Goal: Task Accomplishment & Management: Complete application form

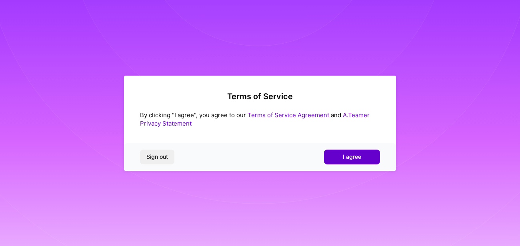
click at [337, 150] on button "I agree" at bounding box center [352, 157] width 56 height 14
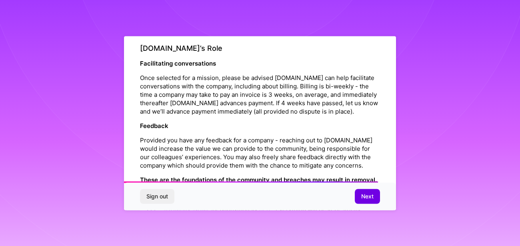
scroll to position [961, 0]
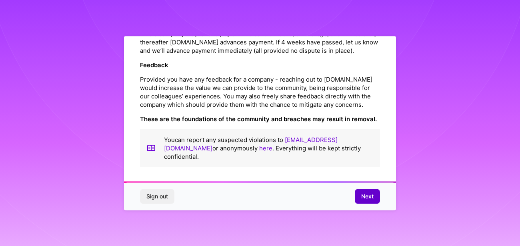
click at [364, 199] on span "Next" at bounding box center [367, 197] width 12 height 8
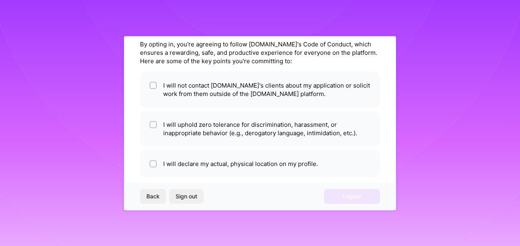
scroll to position [42, 0]
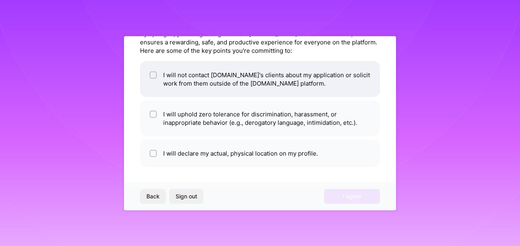
click at [154, 77] on input "checkbox" at bounding box center [154, 75] width 6 height 6
checkbox input "true"
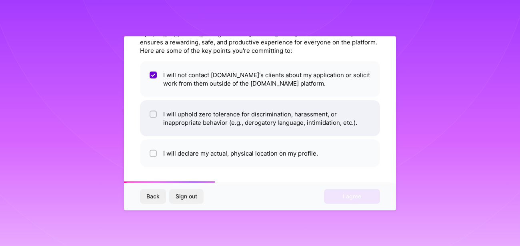
click at [153, 114] on input "checkbox" at bounding box center [154, 115] width 6 height 6
checkbox input "true"
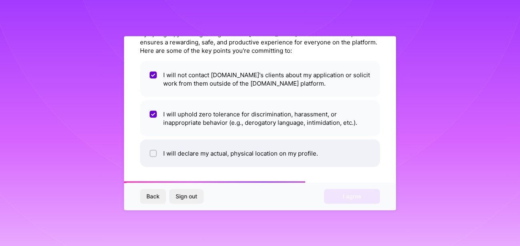
click at [159, 154] on li "I will declare my actual, physical location on my profile." at bounding box center [260, 153] width 240 height 28
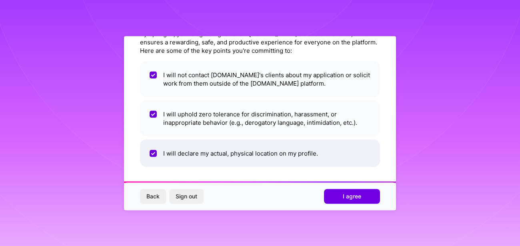
click at [154, 152] on input "checkbox" at bounding box center [154, 153] width 7 height 7
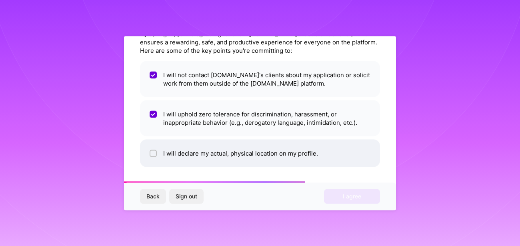
click at [155, 154] on input "checkbox" at bounding box center [154, 154] width 6 height 6
checkbox input "true"
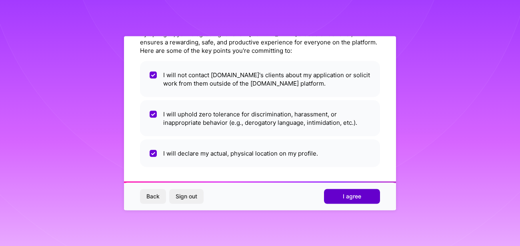
click at [347, 197] on span "I agree" at bounding box center [352, 197] width 18 height 8
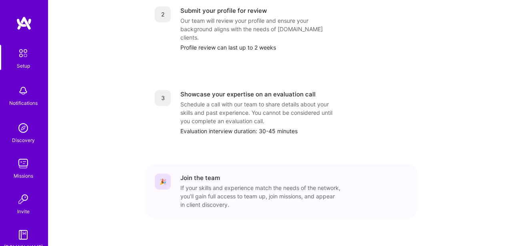
click at [16, 54] on img at bounding box center [23, 53] width 17 height 17
click at [24, 126] on img at bounding box center [23, 128] width 16 height 16
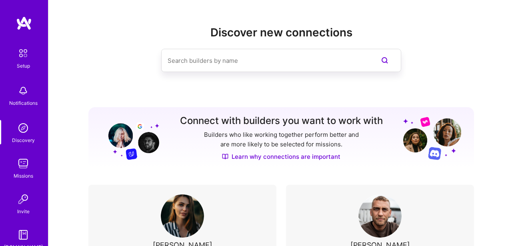
click at [16, 170] on img at bounding box center [23, 164] width 16 height 16
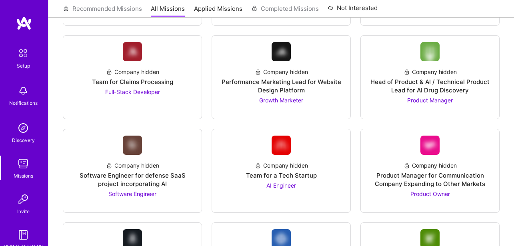
click at [17, 63] on div "Setup" at bounding box center [23, 66] width 13 height 8
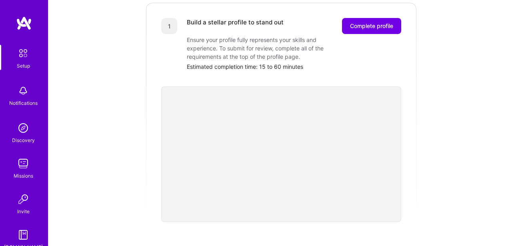
scroll to position [46, 0]
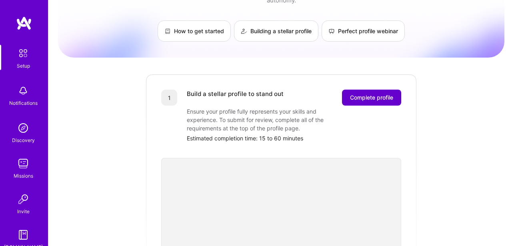
click at [378, 94] on span "Complete profile" at bounding box center [371, 98] width 43 height 8
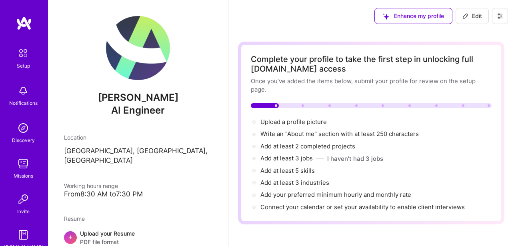
click at [329, 83] on div "Once you’ve added the items below, submit your profile for review on the setup …" at bounding box center [371, 85] width 241 height 17
